Goal: Book appointment/travel/reservation

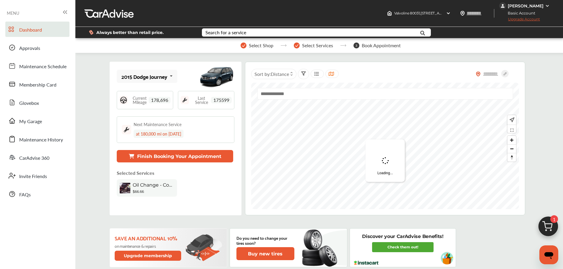
click at [546, 226] on img at bounding box center [548, 228] width 28 height 28
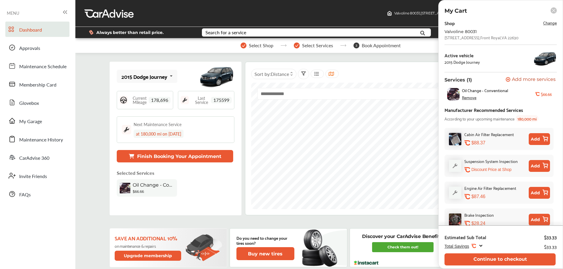
click at [497, 263] on button "Continue to checkout" at bounding box center [500, 260] width 111 height 12
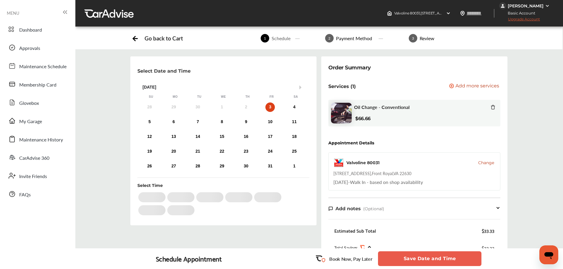
click at [497, 263] on div "Schedule Appointment Book Now, Pay Later Save Date and Time" at bounding box center [319, 259] width 488 height 21
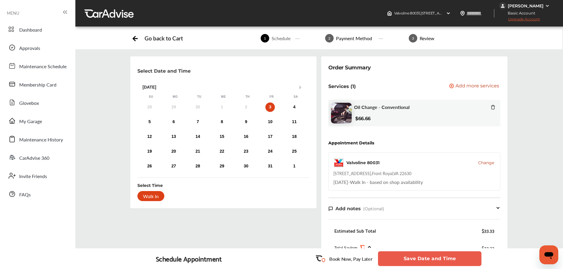
click at [435, 259] on button "Save Date and Time" at bounding box center [430, 259] width 104 height 15
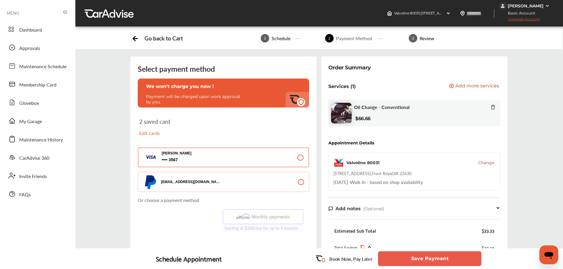
click at [435, 260] on button "Save Payment" at bounding box center [430, 259] width 104 height 15
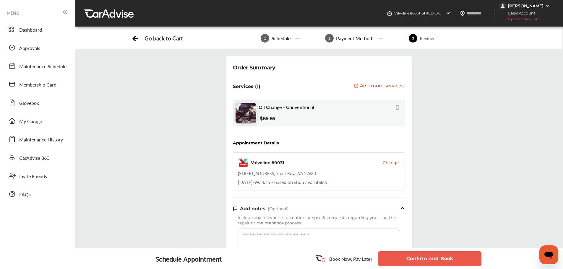
click at [435, 260] on button "Confirm and Book" at bounding box center [430, 259] width 104 height 15
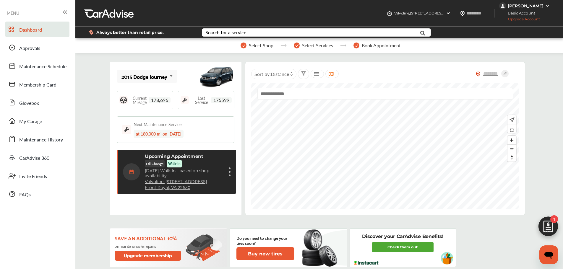
click at [25, 56] on div "Dashboard Approvals Maintenance Schedule Membership Card Glovebox My Garage Mai…" at bounding box center [38, 112] width 70 height 180
